Goal: Task Accomplishment & Management: Manage account settings

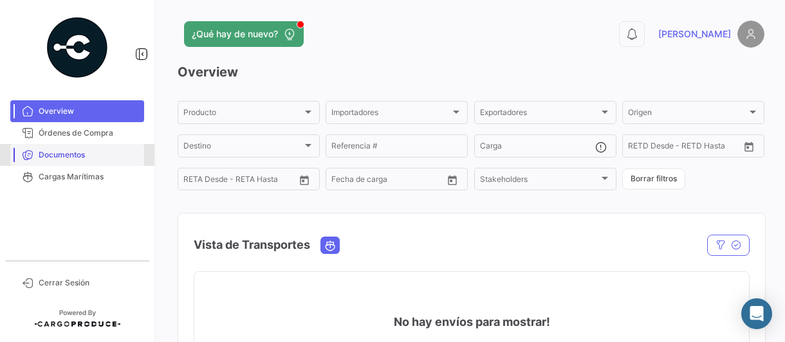
drag, startPoint x: 76, startPoint y: 158, endPoint x: 84, endPoint y: 159, distance: 7.8
click at [76, 158] on span "Documentos" at bounding box center [89, 155] width 100 height 12
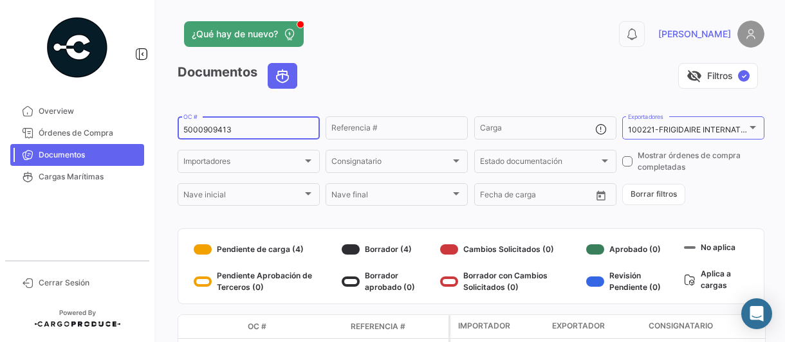
click at [275, 127] on input "5000909413" at bounding box center [248, 129] width 131 height 9
type input "5000919318"
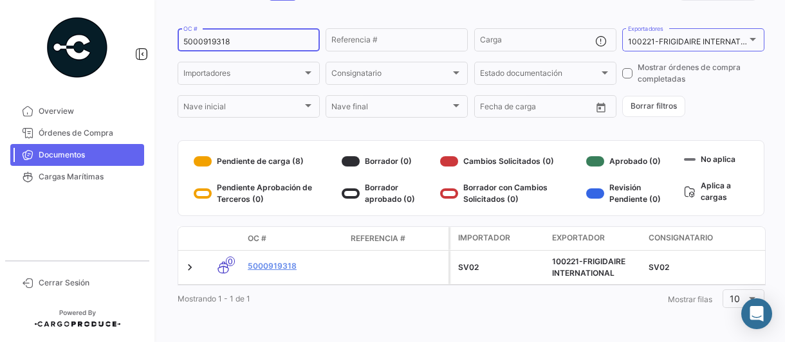
scroll to position [98, 0]
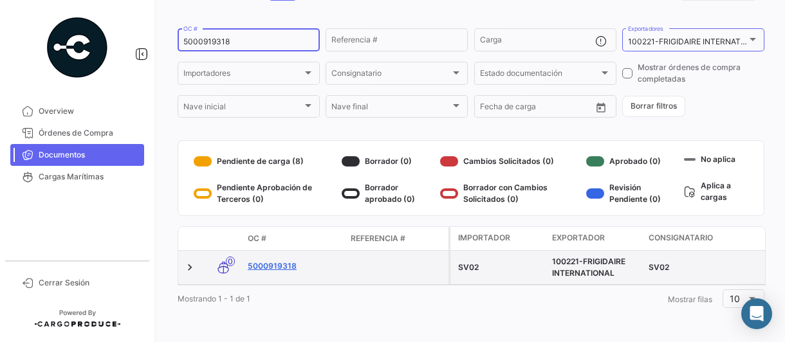
drag, startPoint x: 284, startPoint y: 253, endPoint x: 304, endPoint y: 257, distance: 20.2
click at [284, 261] on link "5000919318" at bounding box center [294, 267] width 93 height 12
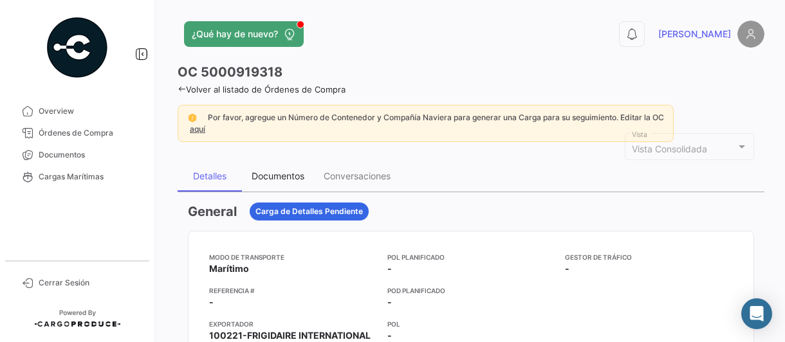
click at [279, 176] on div "Documentos" at bounding box center [278, 176] width 53 height 11
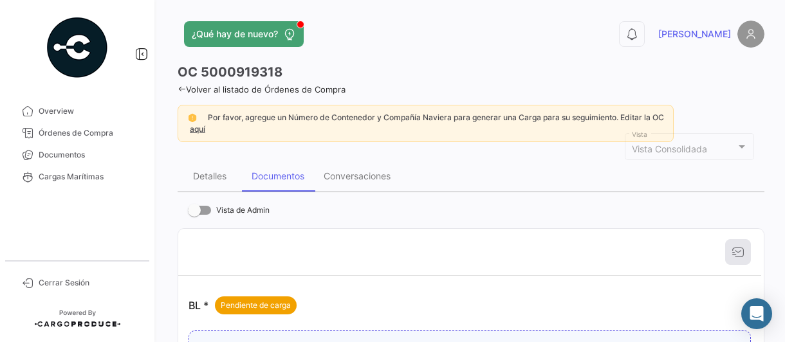
scroll to position [129, 0]
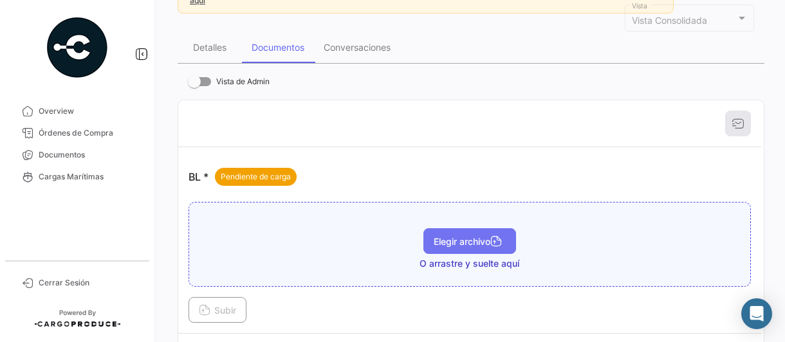
click at [466, 232] on button "Elegir archivo" at bounding box center [469, 241] width 93 height 26
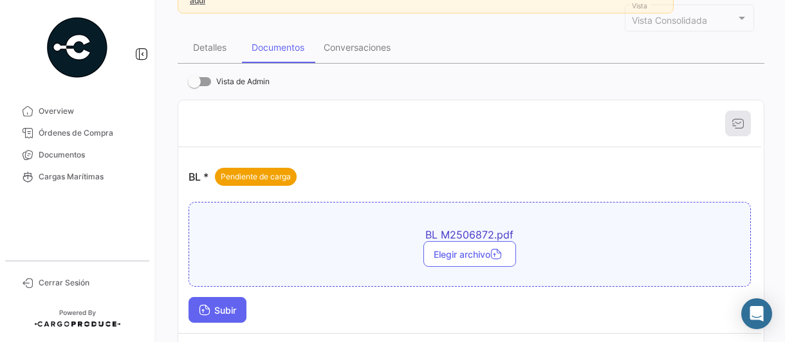
click at [212, 307] on span "Subir" at bounding box center [217, 310] width 37 height 11
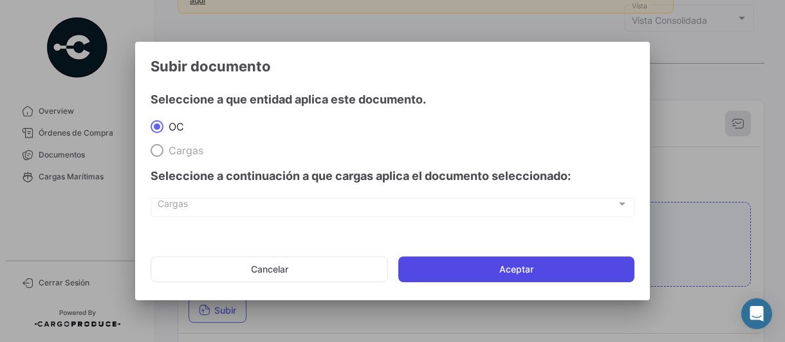
click at [511, 270] on button "Aceptar" at bounding box center [516, 270] width 236 height 26
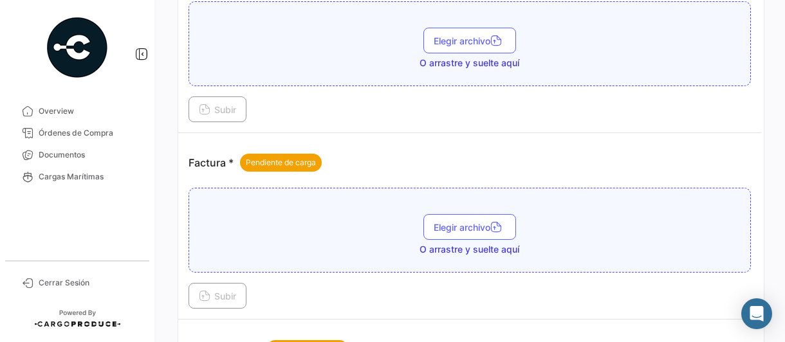
scroll to position [579, 0]
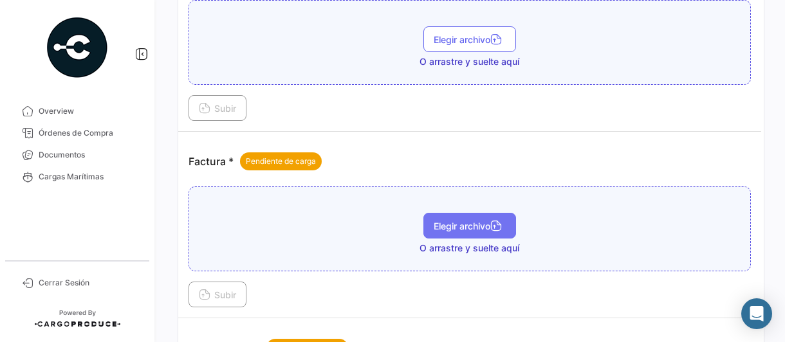
click at [444, 221] on span "Elegir archivo" at bounding box center [470, 226] width 72 height 11
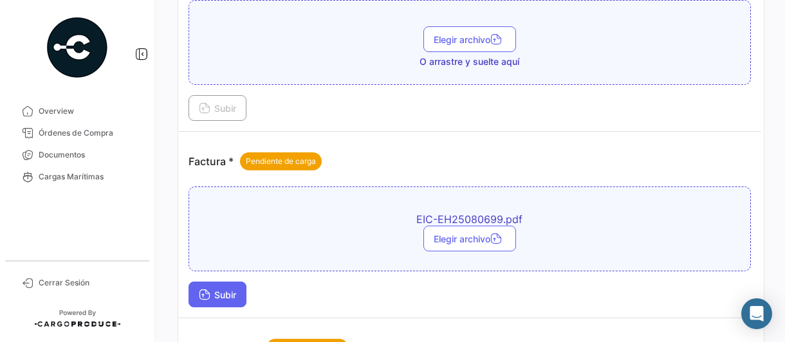
click at [204, 290] on icon at bounding box center [205, 296] width 12 height 12
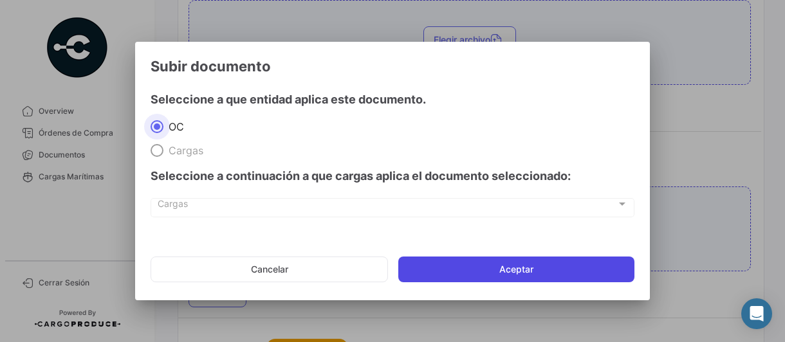
click at [501, 271] on button "Aceptar" at bounding box center [516, 270] width 236 height 26
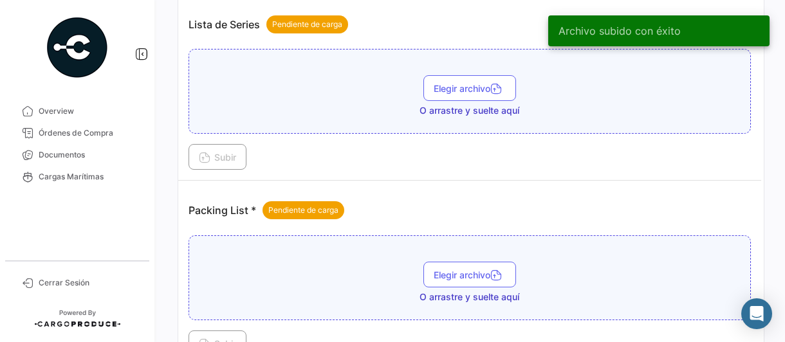
scroll to position [901, 0]
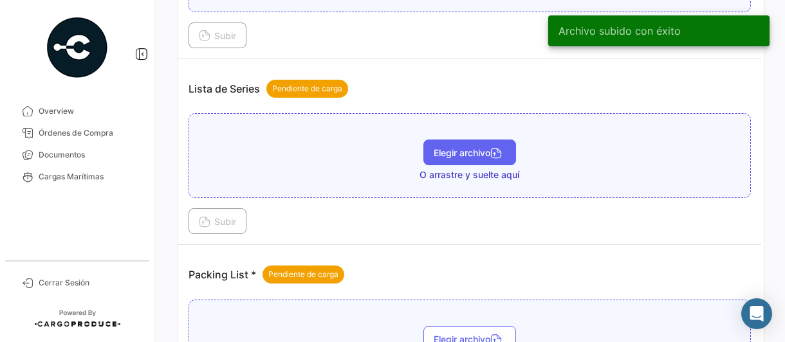
click at [438, 147] on span "Elegir archivo" at bounding box center [470, 152] width 72 height 11
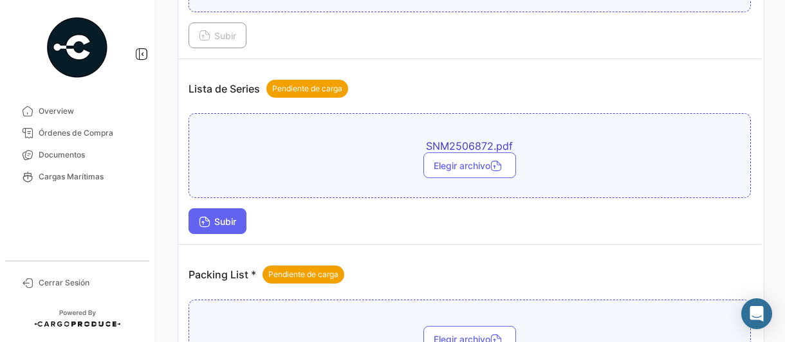
click at [215, 216] on span "Subir" at bounding box center [217, 221] width 37 height 11
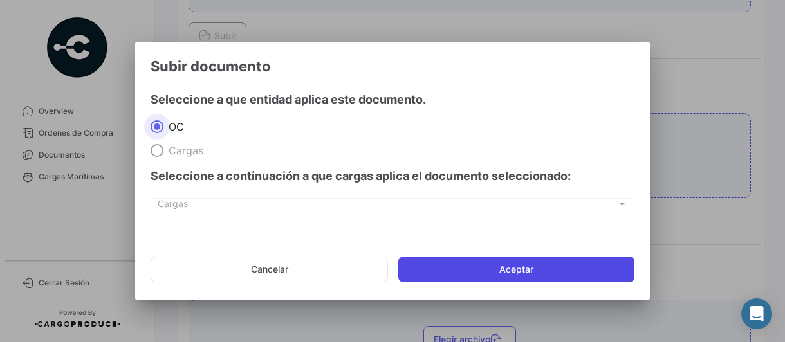
click at [489, 271] on button "Aceptar" at bounding box center [516, 270] width 236 height 26
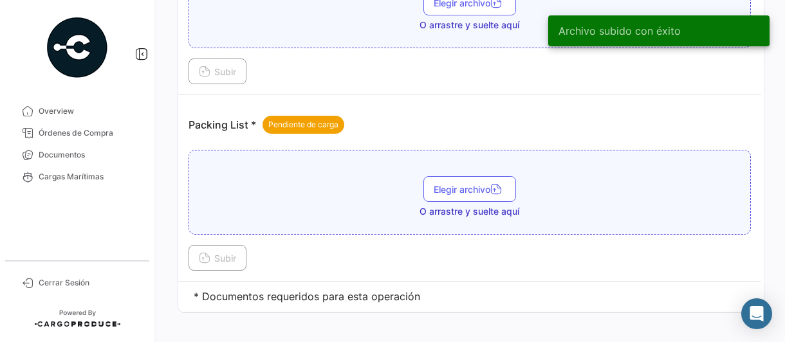
scroll to position [1123, 0]
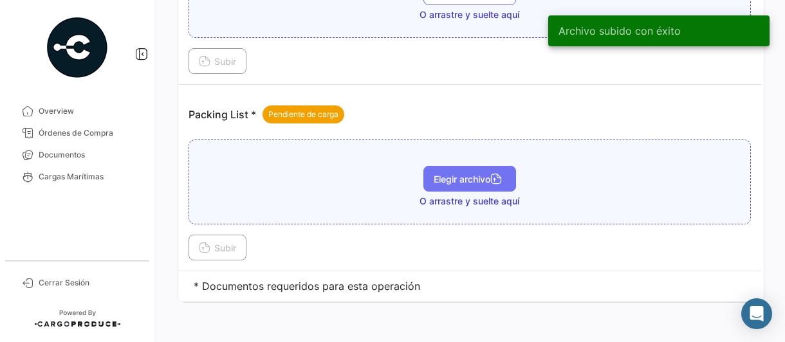
click at [456, 174] on span "Elegir archivo" at bounding box center [470, 179] width 72 height 11
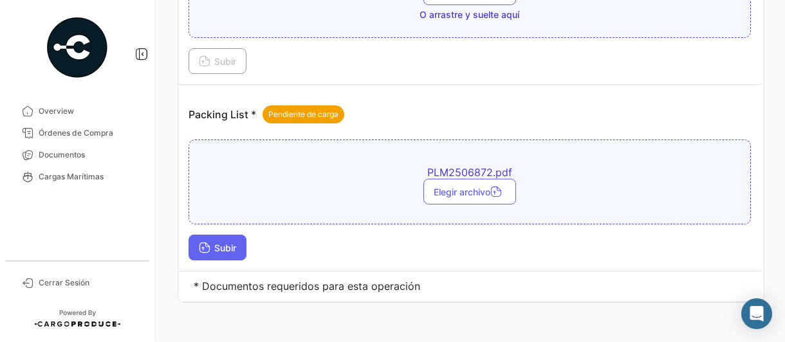
click at [210, 243] on icon at bounding box center [205, 249] width 12 height 12
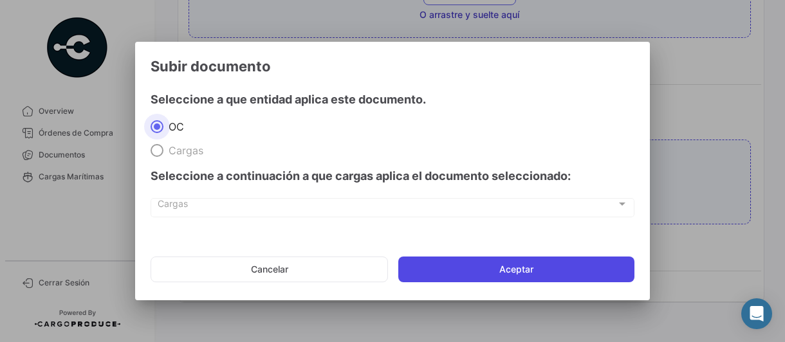
click at [468, 266] on button "Aceptar" at bounding box center [516, 270] width 236 height 26
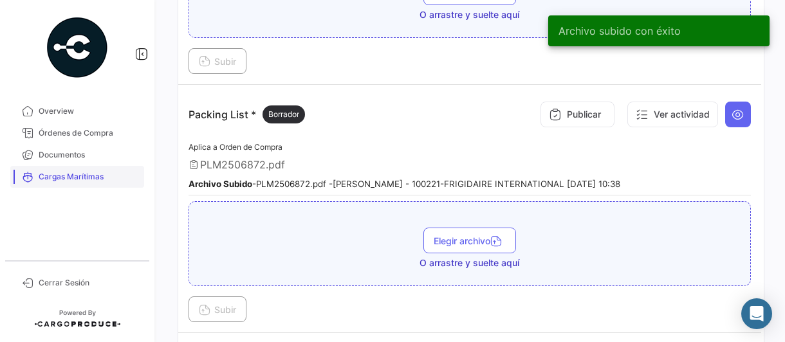
drag, startPoint x: 49, startPoint y: 158, endPoint x: 136, endPoint y: 180, distance: 90.2
click at [49, 158] on span "Documentos" at bounding box center [89, 155] width 100 height 12
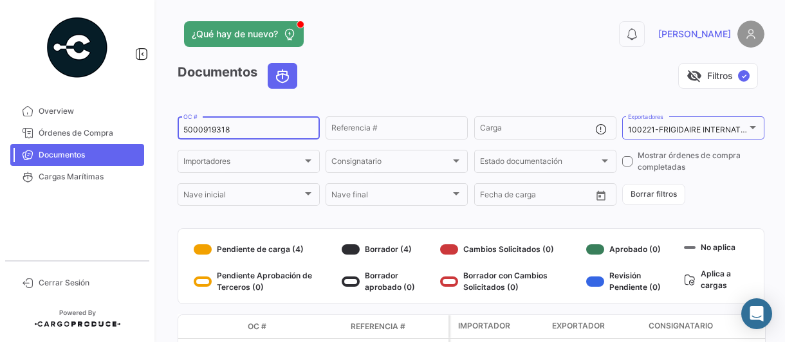
click at [240, 129] on input "5000919318" at bounding box center [248, 129] width 131 height 9
type input "5000916123"
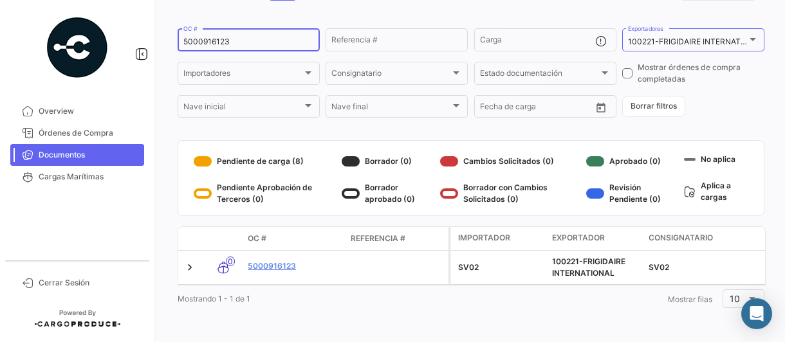
scroll to position [98, 0]
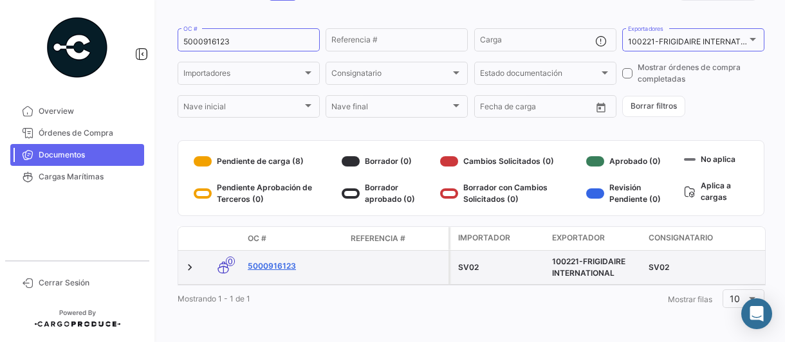
click at [284, 261] on link "5000916123" at bounding box center [294, 267] width 93 height 12
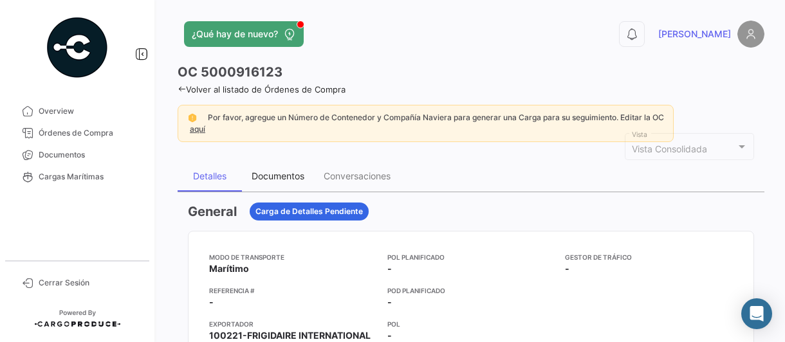
click at [277, 174] on div "Documentos" at bounding box center [278, 176] width 53 height 11
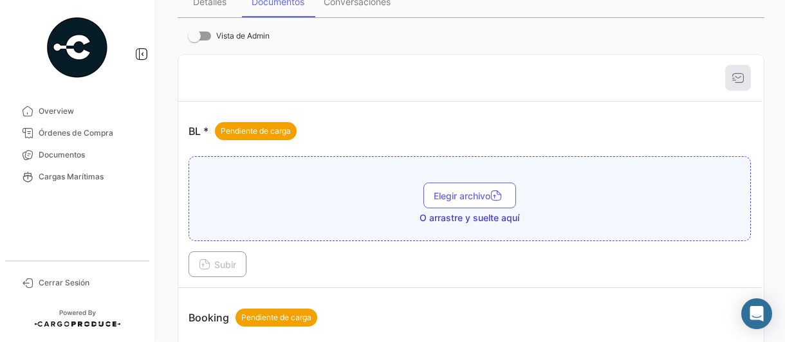
scroll to position [193, 0]
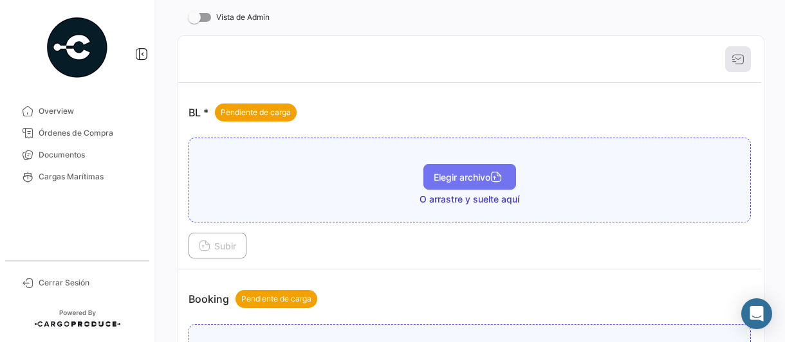
click at [449, 177] on span "Elegir archivo" at bounding box center [470, 177] width 72 height 11
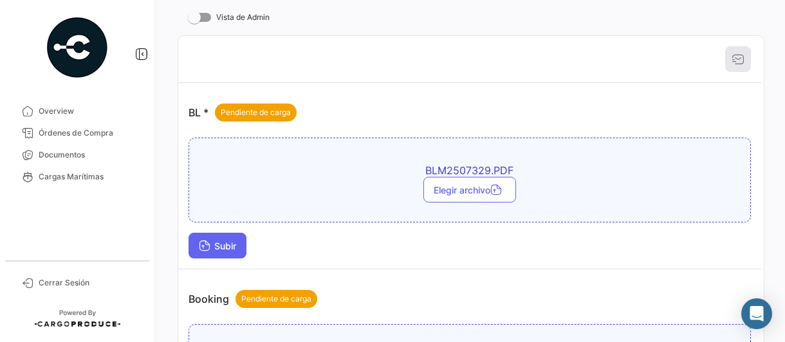
click at [221, 245] on span "Subir" at bounding box center [217, 246] width 37 height 11
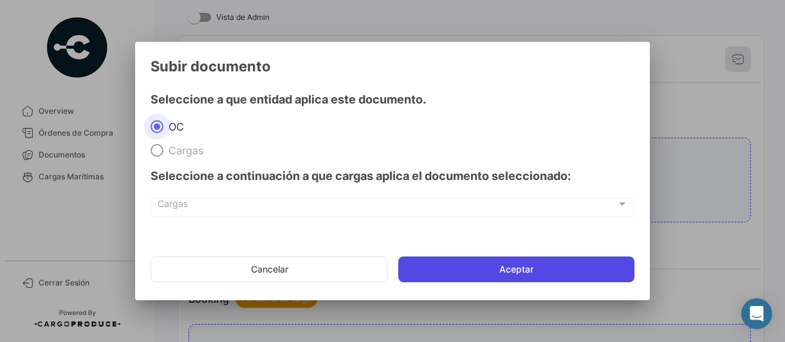
click at [458, 268] on button "Aceptar" at bounding box center [516, 270] width 236 height 26
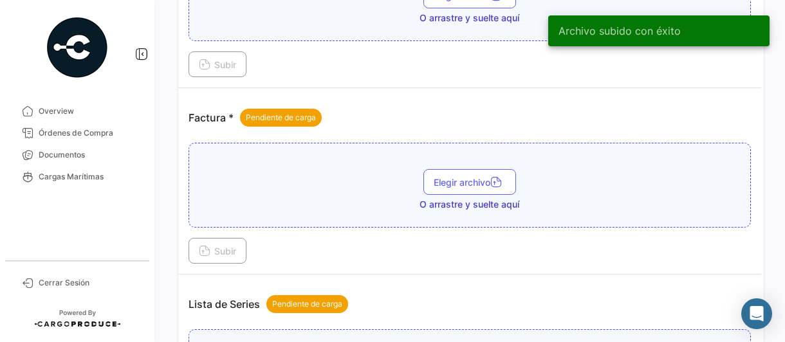
scroll to position [643, 0]
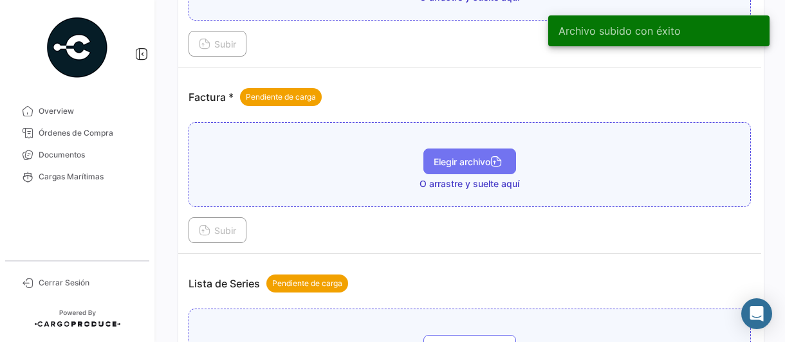
click at [441, 156] on span "Elegir archivo" at bounding box center [470, 161] width 72 height 11
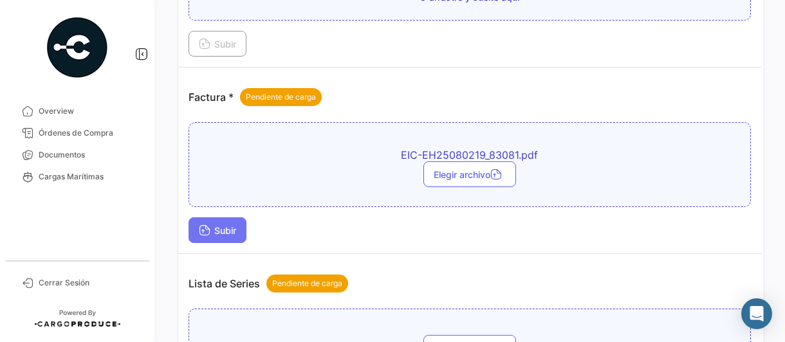
click at [221, 228] on span "Subir" at bounding box center [217, 230] width 37 height 11
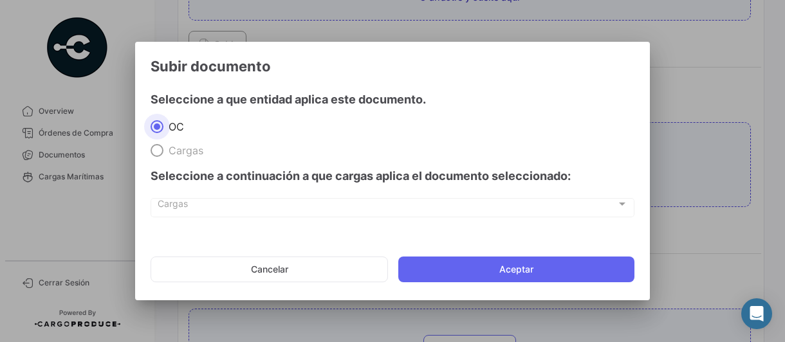
drag, startPoint x: 490, startPoint y: 270, endPoint x: 556, endPoint y: 283, distance: 67.0
click at [490, 270] on button "Aceptar" at bounding box center [516, 270] width 236 height 26
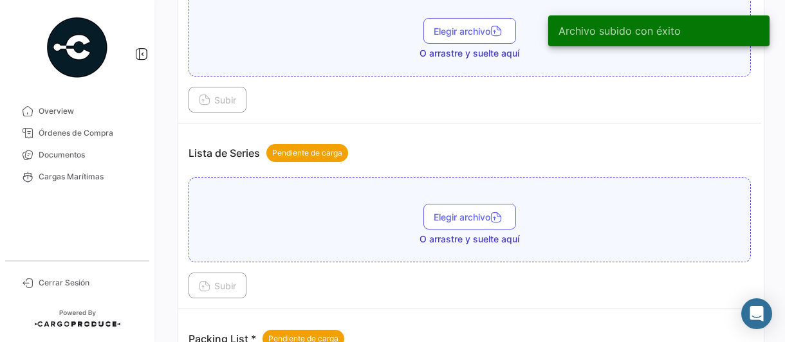
scroll to position [901, 0]
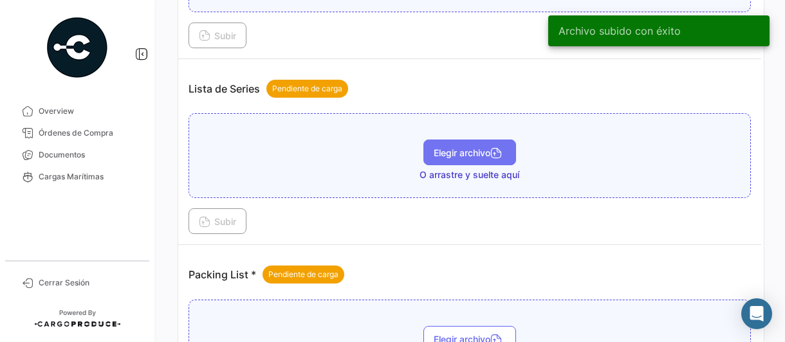
click at [434, 147] on span "Elegir archivo" at bounding box center [470, 152] width 72 height 11
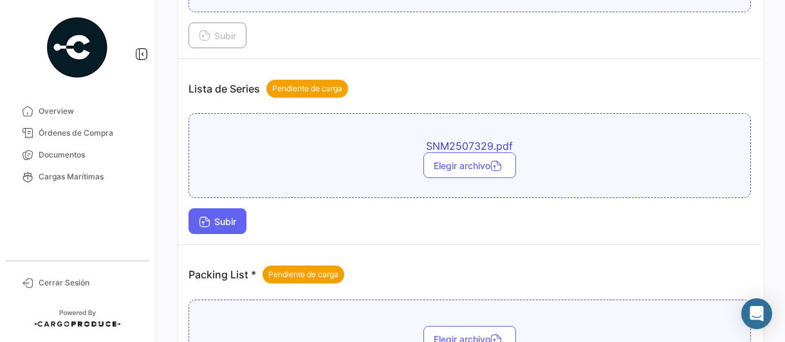
click at [215, 217] on span "Subir" at bounding box center [217, 221] width 37 height 11
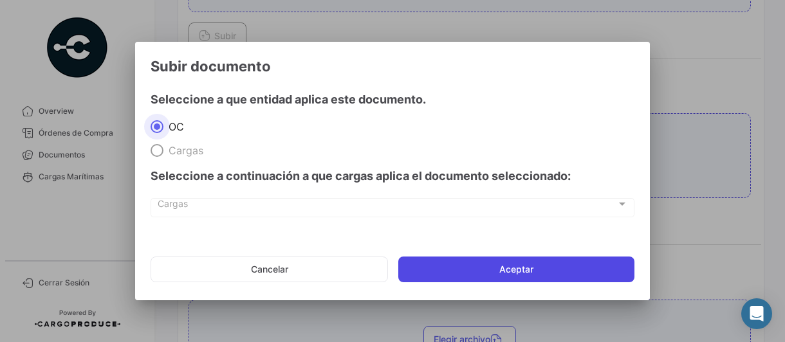
click at [451, 272] on button "Aceptar" at bounding box center [516, 270] width 236 height 26
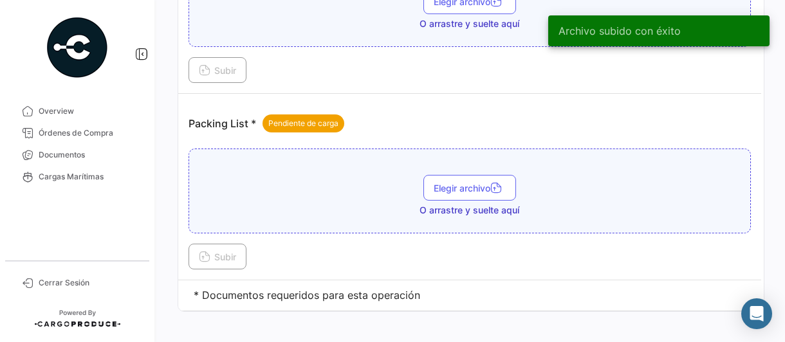
scroll to position [1123, 0]
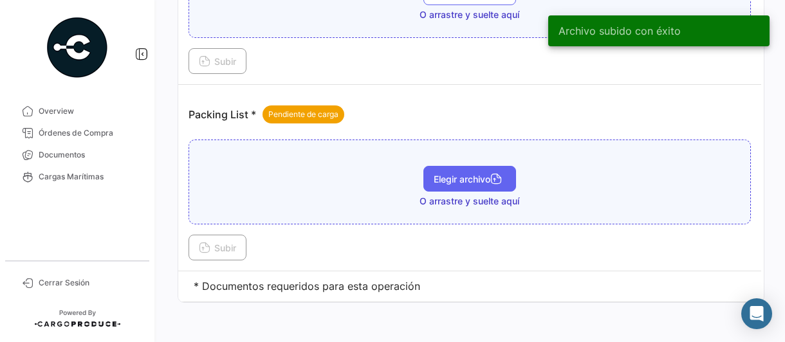
click at [449, 174] on span "Elegir archivo" at bounding box center [470, 179] width 72 height 11
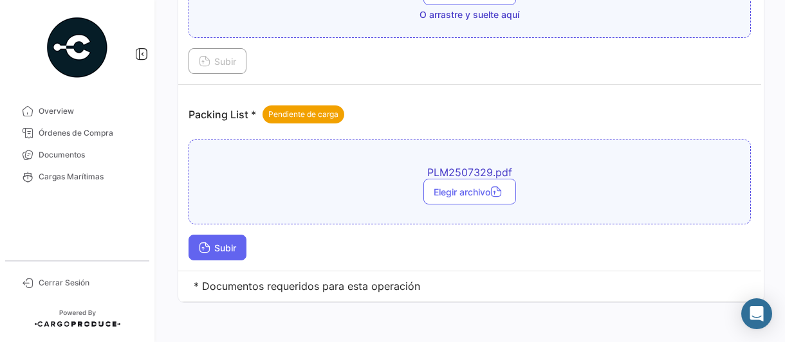
click at [232, 243] on span "Subir" at bounding box center [217, 248] width 37 height 11
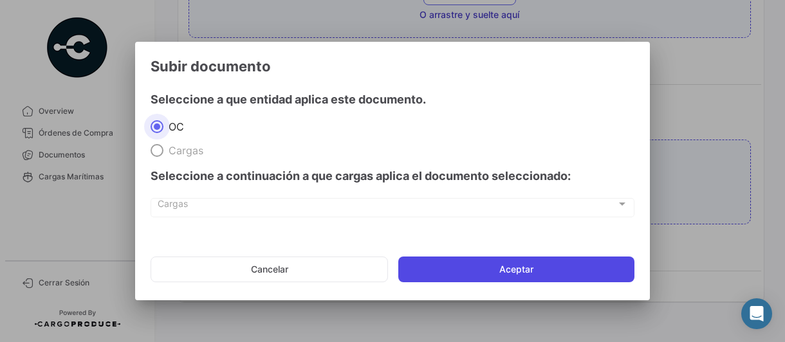
click at [481, 272] on button "Aceptar" at bounding box center [516, 270] width 236 height 26
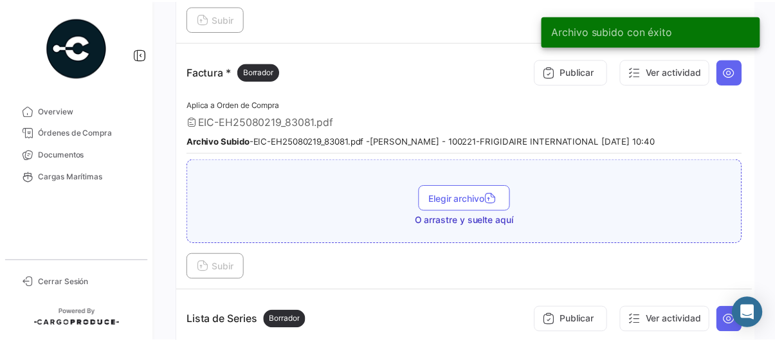
scroll to position [412, 0]
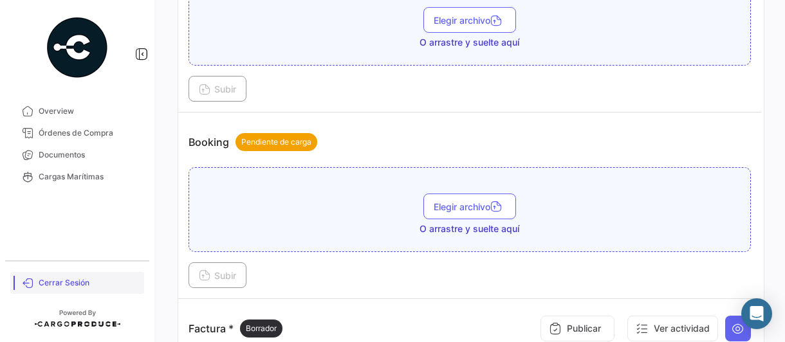
click at [72, 278] on span "Cerrar Sesión" at bounding box center [89, 283] width 100 height 12
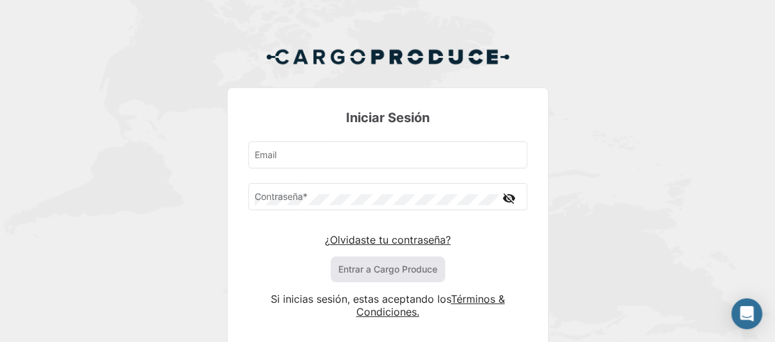
type input "[PERSON_NAME][EMAIL_ADDRESS][PERSON_NAME][DOMAIN_NAME]"
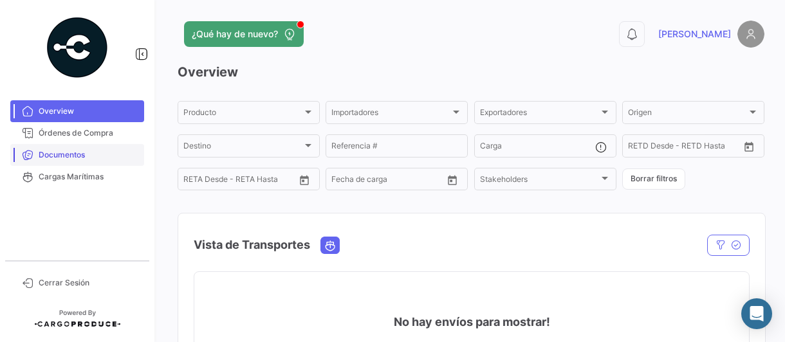
click at [69, 155] on span "Documentos" at bounding box center [89, 155] width 100 height 12
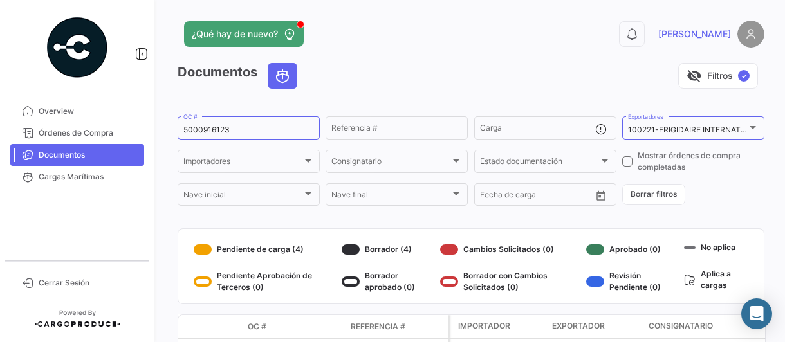
scroll to position [98, 0]
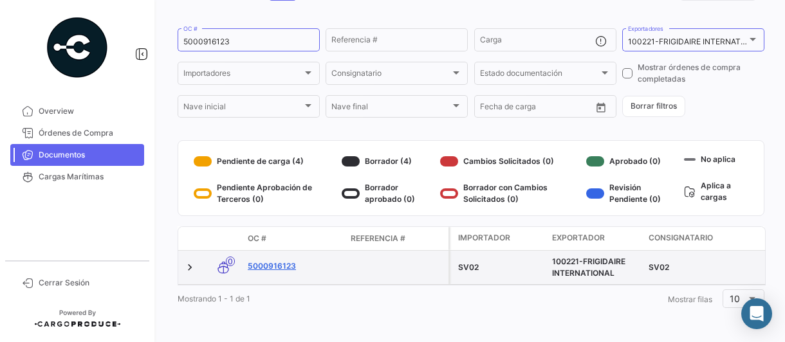
click at [277, 261] on link "5000916123" at bounding box center [294, 267] width 93 height 12
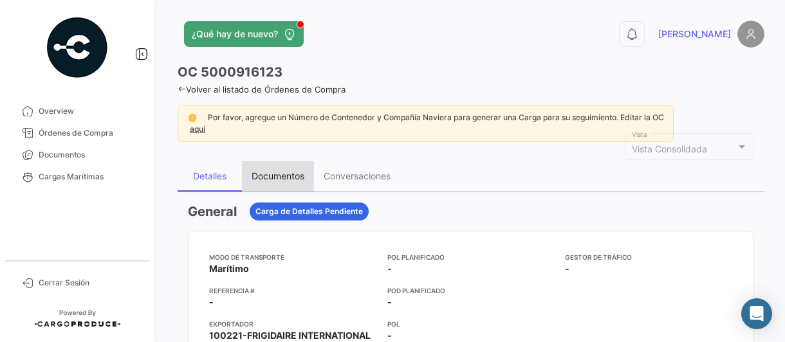
click at [264, 173] on div "Documentos" at bounding box center [278, 176] width 53 height 11
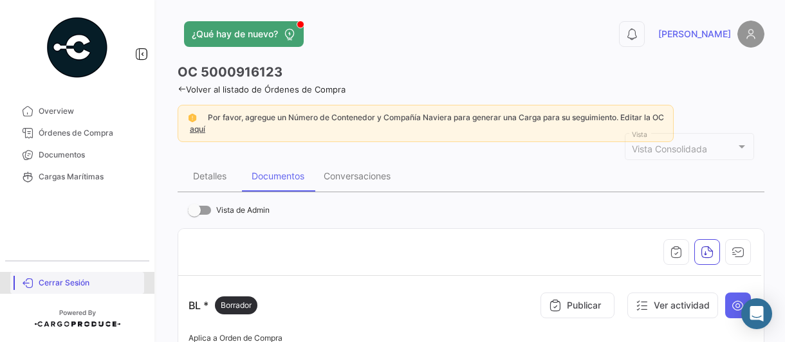
click at [50, 284] on span "Cerrar Sesión" at bounding box center [89, 283] width 100 height 12
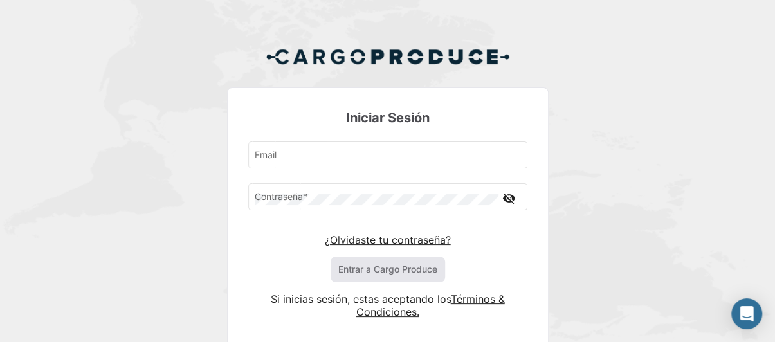
type input "[PERSON_NAME][EMAIL_ADDRESS][PERSON_NAME][DOMAIN_NAME]"
